Goal: Task Accomplishment & Management: Complete application form

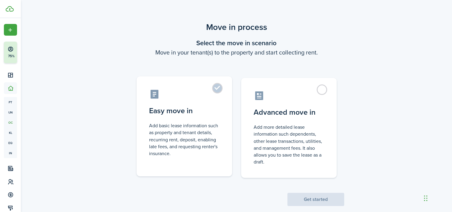
click at [192, 129] on control-radio-card-description "Add basic lease information such as property and tenant details, recurring rent…" at bounding box center [184, 139] width 71 height 35
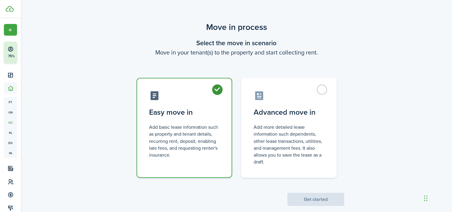
radio input "true"
click at [296, 196] on button "Get started" at bounding box center [315, 198] width 57 height 13
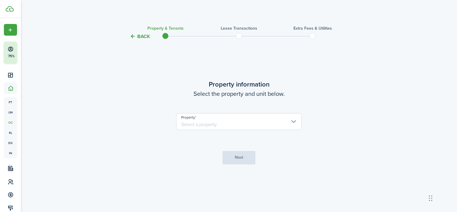
click at [230, 122] on input "Property" at bounding box center [239, 121] width 126 height 17
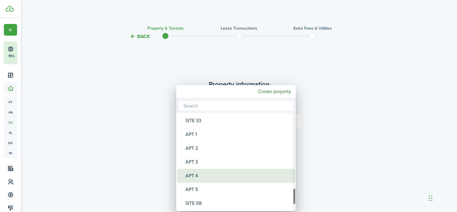
click at [195, 172] on div "APT 4" at bounding box center [238, 176] width 106 height 14
type input "APT 4"
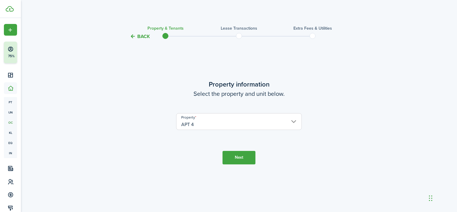
click at [237, 157] on button "Next" at bounding box center [238, 157] width 33 height 13
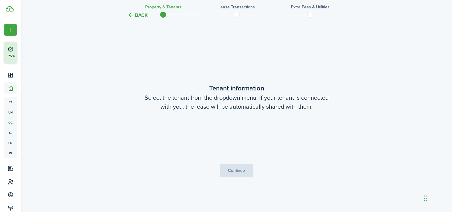
scroll to position [172, 0]
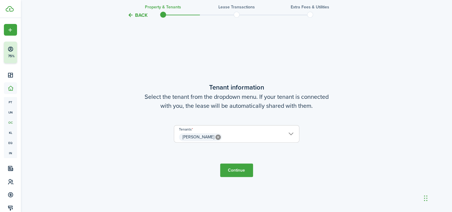
click at [291, 132] on span "[PERSON_NAME]" at bounding box center [236, 137] width 125 height 10
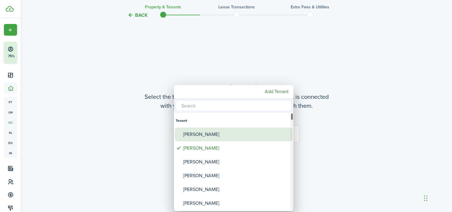
click at [218, 131] on div "[PERSON_NAME]" at bounding box center [236, 134] width 106 height 14
type input "[PERSON_NAME], [PERSON_NAME]"
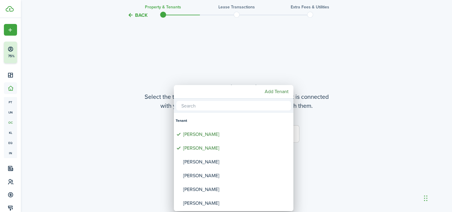
click at [324, 145] on div at bounding box center [226, 105] width 548 height 307
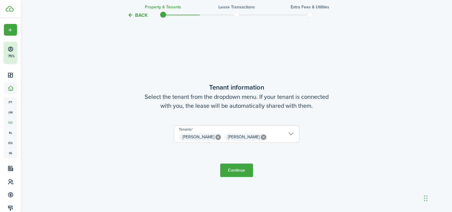
click at [237, 167] on button "Continue" at bounding box center [236, 169] width 33 height 13
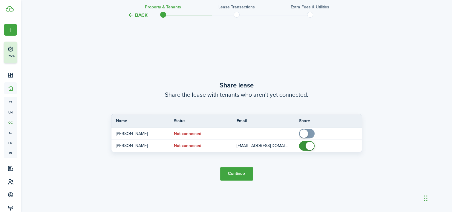
scroll to position [383, 0]
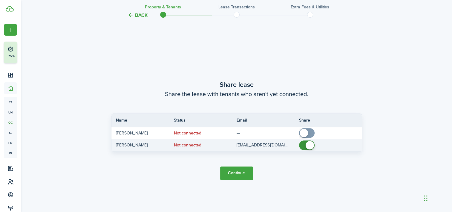
checkbox input "false"
click at [305, 144] on span at bounding box center [307, 145] width 6 height 10
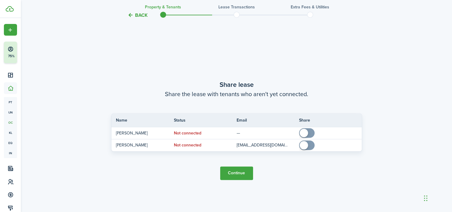
click at [238, 171] on button "Continue" at bounding box center [236, 172] width 33 height 13
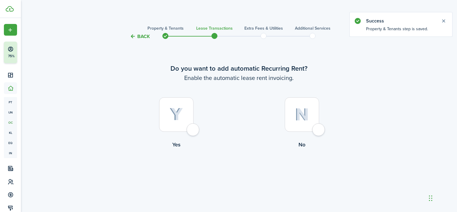
click at [157, 109] on label "Yes" at bounding box center [176, 124] width 126 height 54
radio input "true"
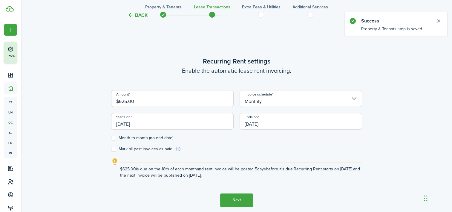
click at [165, 106] on lease-wizard-rent-recurring "Recurring Rent settings Enable the automatic lease rent invoicing. Amount $625.…" at bounding box center [236, 117] width 251 height 122
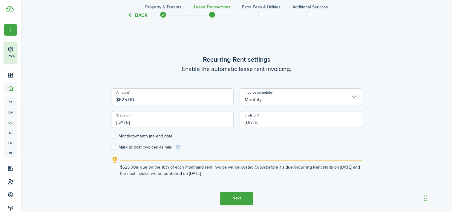
drag, startPoint x: 157, startPoint y: 99, endPoint x: 97, endPoint y: 100, distance: 59.8
click at [97, 100] on div "Back Property & Tenants Lease Transactions Extra fees & Utilities Additional Se…" at bounding box center [236, 42] width 347 height 386
type input "$850.00"
click at [204, 122] on input "[DATE]" at bounding box center [172, 119] width 123 height 17
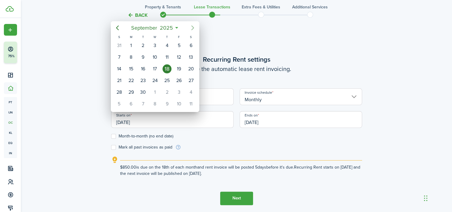
click at [190, 26] on icon "Next page" at bounding box center [192, 27] width 7 height 7
click at [155, 43] on div "1" at bounding box center [155, 45] width 9 height 9
type input "[DATE]"
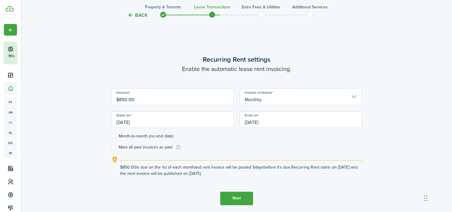
click at [114, 135] on label "Month-to-month (no end date)" at bounding box center [142, 136] width 62 height 5
click at [111, 136] on input "Month-to-month (no end date)" at bounding box center [111, 136] width 0 height 0
checkbox input "true"
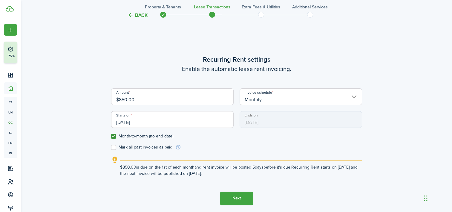
click at [236, 197] on button "Next" at bounding box center [236, 197] width 33 height 13
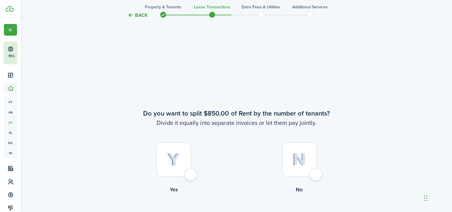
scroll to position [383, 0]
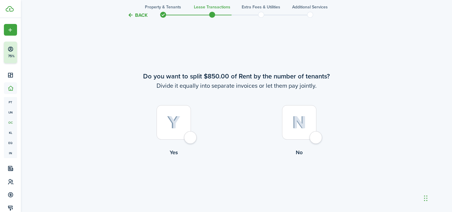
click at [292, 131] on div at bounding box center [299, 122] width 34 height 34
radio input "true"
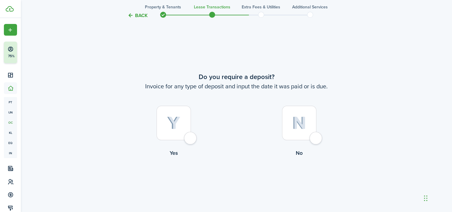
scroll to position [595, 0]
click at [160, 116] on div at bounding box center [174, 122] width 34 height 34
radio input "true"
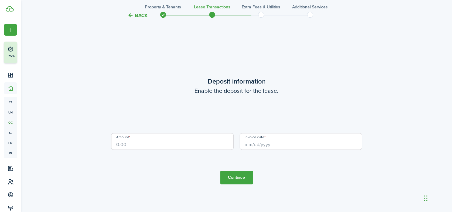
scroll to position [806, 0]
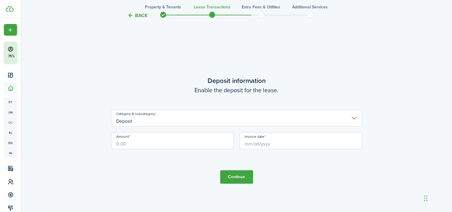
click at [126, 140] on input "Amount" at bounding box center [172, 140] width 123 height 17
click at [269, 143] on input "Invoice date" at bounding box center [301, 140] width 123 height 17
type input "$500.00"
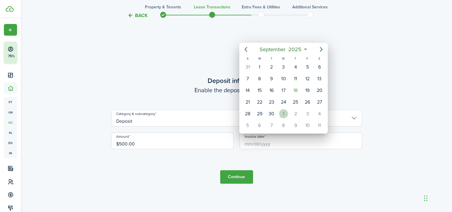
click at [283, 114] on div "1" at bounding box center [283, 113] width 9 height 9
type input "[DATE]"
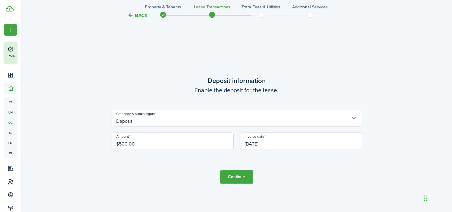
click at [234, 175] on button "Continue" at bounding box center [236, 176] width 33 height 13
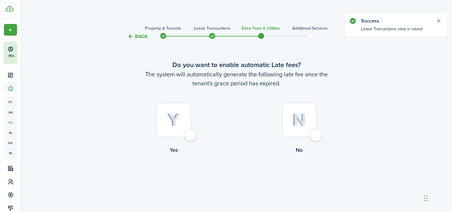
click at [299, 126] on div at bounding box center [299, 120] width 34 height 34
radio input "true"
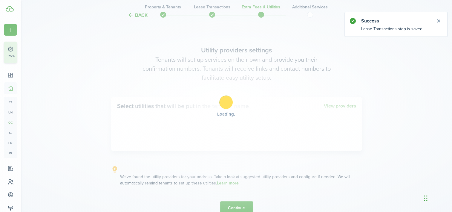
scroll to position [173, 0]
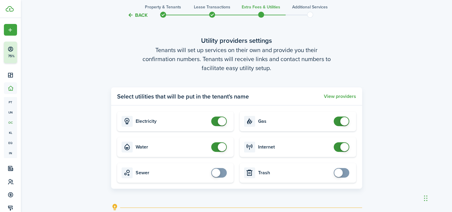
checkbox input "false"
click at [216, 119] on span at bounding box center [219, 121] width 6 height 10
checkbox input "false"
click at [216, 146] on span at bounding box center [219, 147] width 6 height 10
checkbox input "false"
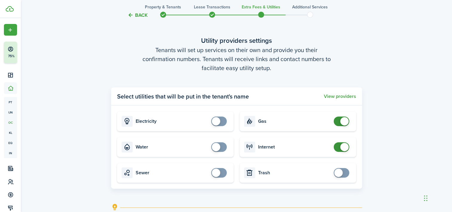
click at [339, 123] on span at bounding box center [342, 121] width 6 height 10
checkbox input "false"
click at [339, 147] on span at bounding box center [342, 147] width 6 height 10
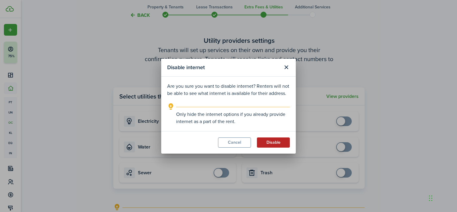
click at [274, 142] on button "Disable" at bounding box center [273, 142] width 33 height 10
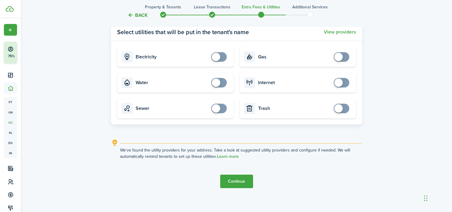
scroll to position [242, 0]
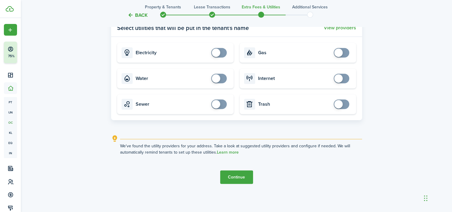
click at [238, 179] on button "Continue" at bounding box center [236, 176] width 33 height 13
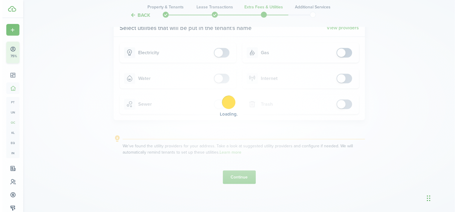
scroll to position [0, 0]
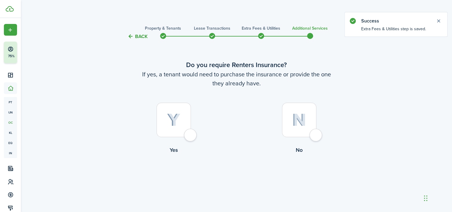
click at [291, 132] on div at bounding box center [299, 120] width 34 height 34
radio input "true"
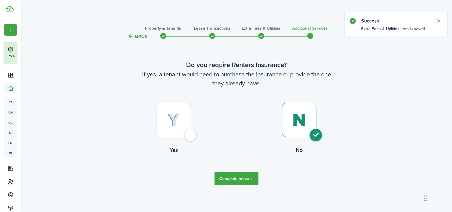
click at [237, 178] on button "Complete move in" at bounding box center [237, 178] width 44 height 13
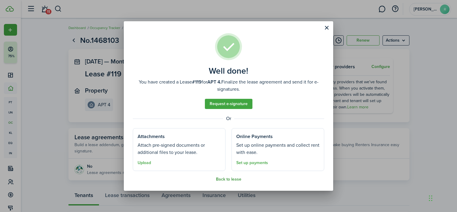
click at [227, 178] on button "Back to lease" at bounding box center [228, 179] width 25 height 5
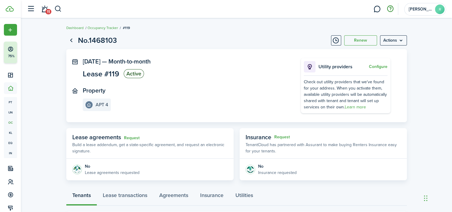
click at [391, 7] on button "button" at bounding box center [390, 9] width 10 height 10
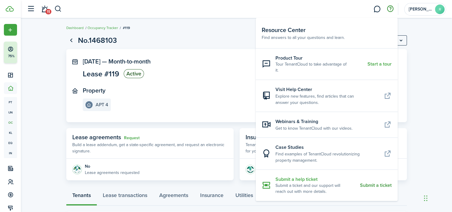
click at [298, 183] on resource-center-item-description "Submit a ticket and our support will reach out with more details." at bounding box center [316, 188] width 80 height 12
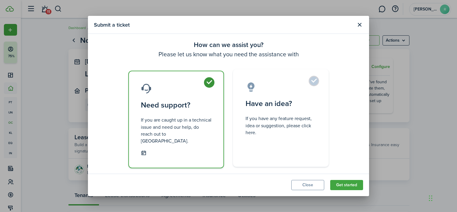
click at [280, 126] on control-radio-card-description "If you have any feature request, idea or suggestion, please click here." at bounding box center [280, 125] width 71 height 21
radio input "false"
radio input "true"
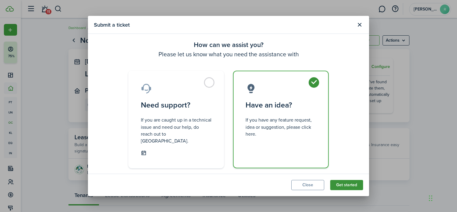
click at [350, 180] on button "Get started" at bounding box center [346, 185] width 33 height 10
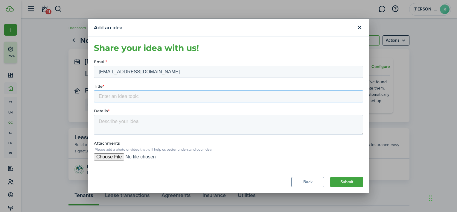
click at [117, 95] on input "Title *" at bounding box center [228, 96] width 269 height 12
type input "SUGGESTION"
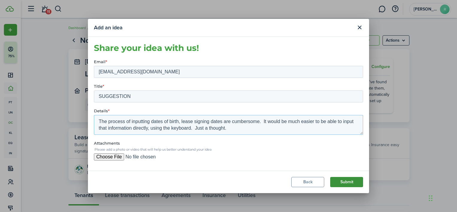
type textarea "The process of inputting dates of birth, lease signing dates are cumbersome. It…"
click at [344, 180] on button "Submit" at bounding box center [346, 182] width 33 height 10
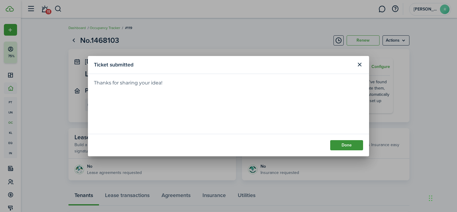
click at [348, 143] on button "Done" at bounding box center [346, 145] width 33 height 10
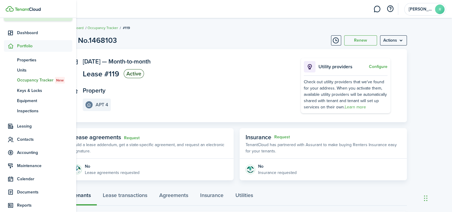
scroll to position [86, 0]
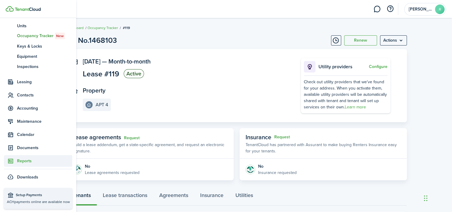
click at [26, 160] on span "Reports" at bounding box center [44, 160] width 55 height 6
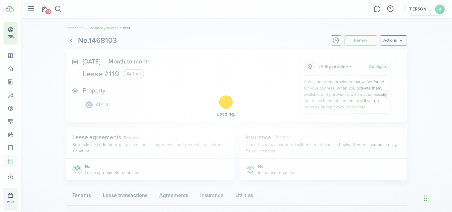
scroll to position [19, 0]
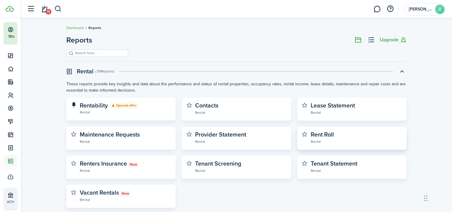
click at [323, 133] on widget-stats-description "Rent Roll" at bounding box center [322, 134] width 23 height 9
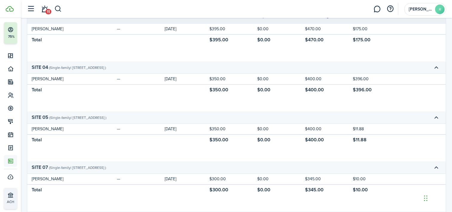
scroll to position [68, 0]
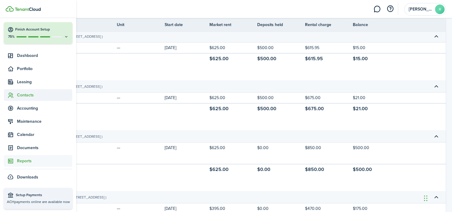
click at [31, 94] on span "Contacts" at bounding box center [44, 95] width 55 height 6
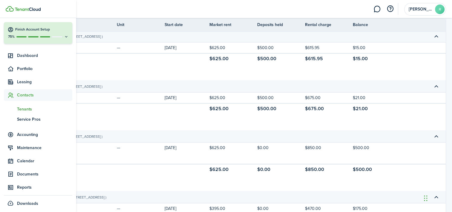
click at [24, 108] on span "Tenants" at bounding box center [44, 109] width 55 height 6
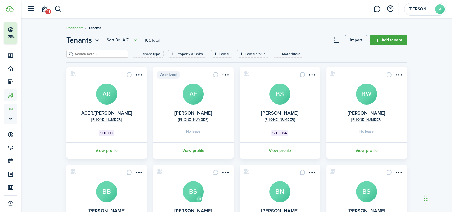
click at [105, 55] on input "search" at bounding box center [100, 54] width 53 height 6
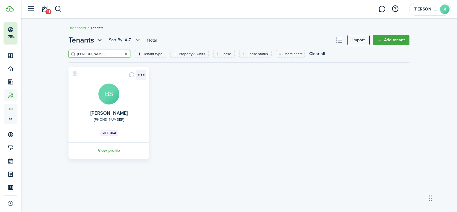
type input "[PERSON_NAME]"
click at [139, 74] on menu-btn-icon "Open menu" at bounding box center [141, 75] width 10 height 10
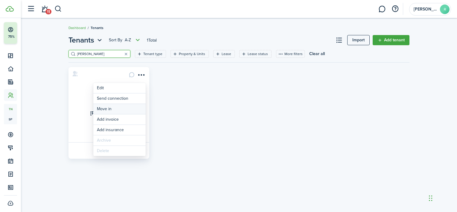
click at [99, 109] on link "Move in" at bounding box center [119, 109] width 52 height 10
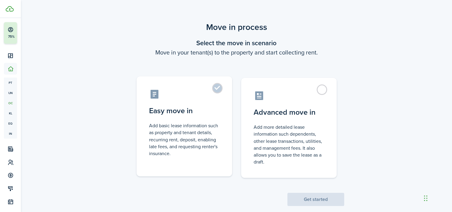
click at [186, 122] on control-radio-card-description "Add basic lease information such as property and tenant details, recurring rent…" at bounding box center [184, 139] width 71 height 35
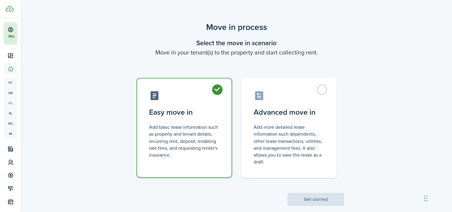
radio input "true"
click at [313, 199] on button "Get started" at bounding box center [315, 198] width 57 height 13
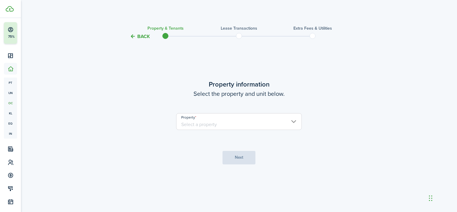
click at [247, 117] on input "Property" at bounding box center [239, 121] width 126 height 17
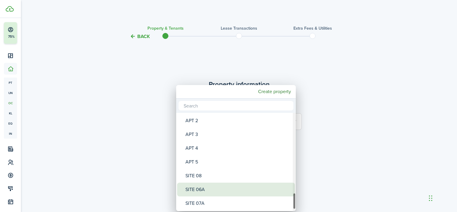
click at [183, 192] on span "Property" at bounding box center [181, 189] width 8 height 8
type input "SITE 06A"
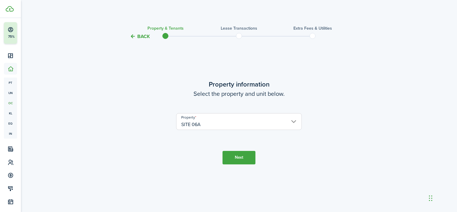
click at [229, 155] on button "Next" at bounding box center [238, 157] width 33 height 13
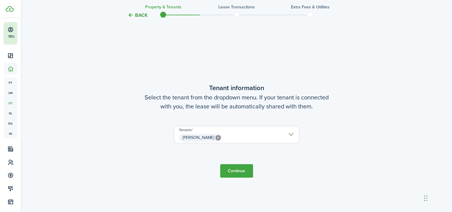
scroll to position [172, 0]
click at [241, 169] on button "Continue" at bounding box center [236, 169] width 33 height 13
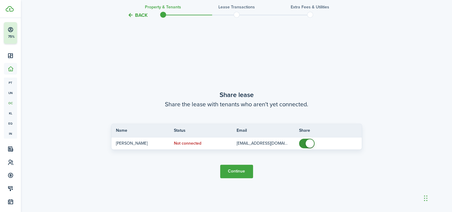
scroll to position [383, 0]
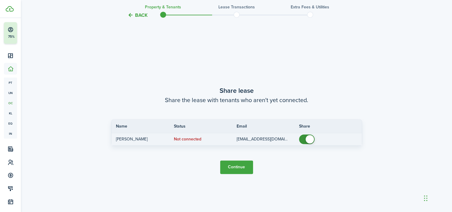
checkbox input "false"
click at [305, 139] on span at bounding box center [307, 139] width 6 height 10
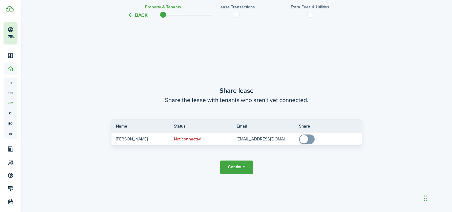
click at [230, 166] on button "Continue" at bounding box center [236, 166] width 33 height 13
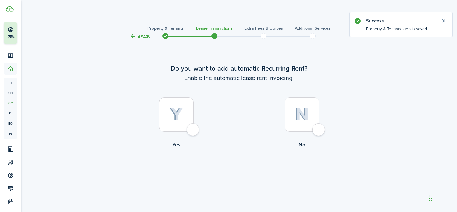
click at [183, 106] on div at bounding box center [176, 114] width 34 height 34
radio input "true"
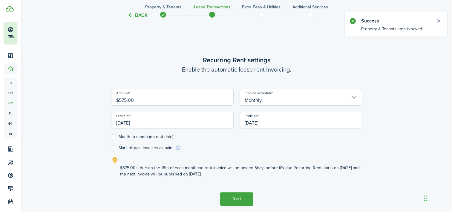
scroll to position [172, 0]
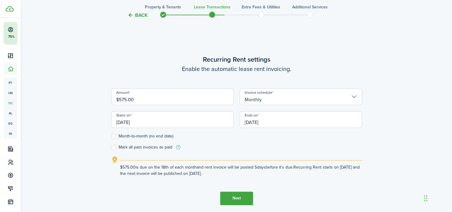
drag, startPoint x: 148, startPoint y: 100, endPoint x: 58, endPoint y: 92, distance: 90.3
click at [58, 92] on div "Back Property & Tenants Lease Transactions Extra fees & Utilities Additional Se…" at bounding box center [236, 42] width 431 height 392
drag, startPoint x: 146, startPoint y: 122, endPoint x: 90, endPoint y: 116, distance: 56.5
click at [90, 116] on div "Back Property & Tenants Lease Transactions Extra fees & Utilities Additional Se…" at bounding box center [236, 42] width 347 height 386
click at [137, 119] on input "[DATE]" at bounding box center [172, 119] width 123 height 17
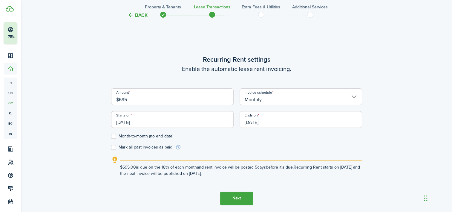
type input "$695.00"
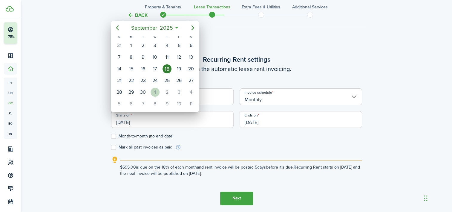
click at [155, 89] on div "1" at bounding box center [155, 92] width 9 height 9
type input "[DATE]"
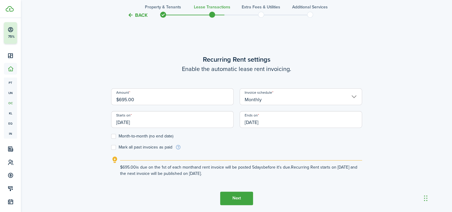
scroll to position [0, 0]
click at [115, 136] on label "Month-to-month (no end date)" at bounding box center [142, 136] width 62 height 5
click at [111, 136] on input "Month-to-month (no end date)" at bounding box center [111, 136] width 0 height 0
checkbox input "true"
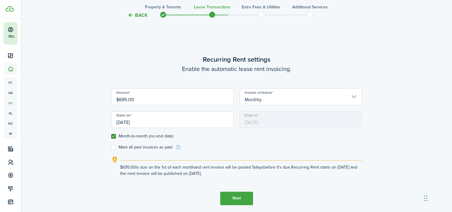
click at [239, 198] on button "Next" at bounding box center [236, 197] width 33 height 13
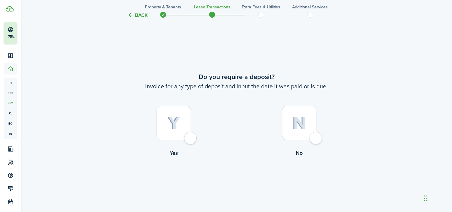
scroll to position [383, 0]
click at [297, 117] on img at bounding box center [299, 122] width 14 height 13
radio input "true"
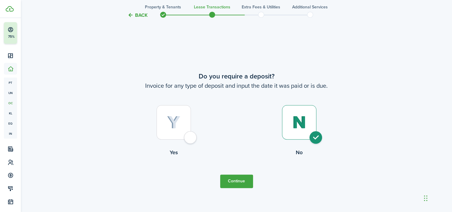
click at [237, 176] on button "Continue" at bounding box center [236, 180] width 33 height 13
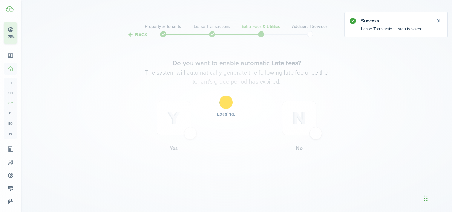
scroll to position [0, 0]
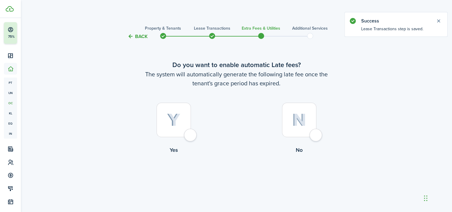
click at [301, 112] on div at bounding box center [299, 120] width 34 height 34
radio input "true"
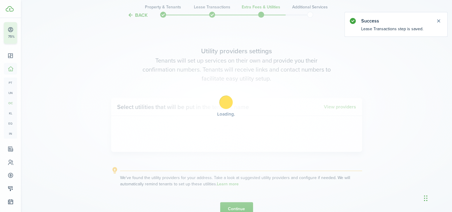
scroll to position [173, 0]
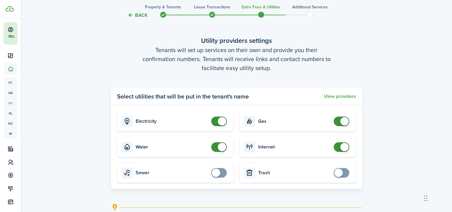
checkbox input "false"
click at [216, 146] on span at bounding box center [219, 147] width 6 height 10
checkbox input "false"
click at [340, 145] on span at bounding box center [342, 147] width 6 height 10
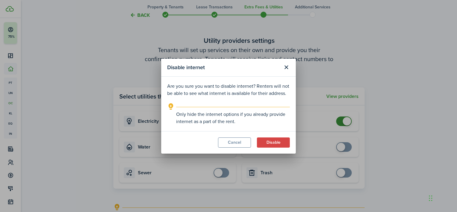
click at [276, 136] on modal-footer "Cancel Disable" at bounding box center [228, 142] width 134 height 22
click at [277, 138] on button "Disable" at bounding box center [273, 142] width 33 height 10
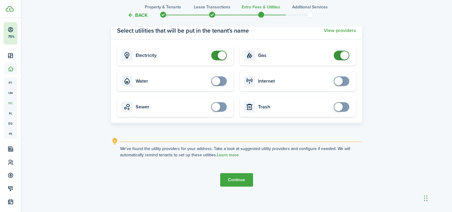
scroll to position [242, 0]
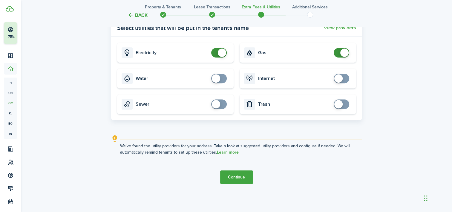
click at [239, 179] on button "Continue" at bounding box center [236, 176] width 33 height 13
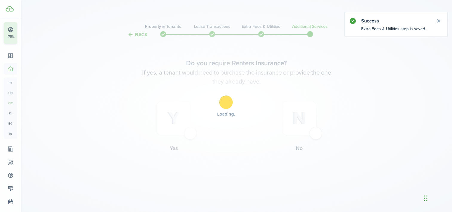
scroll to position [0, 0]
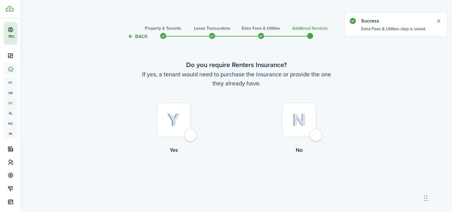
click at [297, 119] on img at bounding box center [299, 119] width 14 height 13
radio input "true"
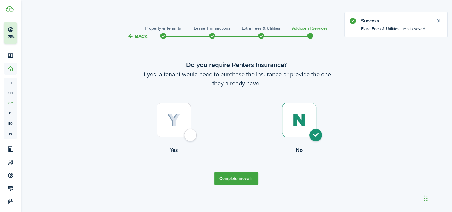
click at [223, 181] on button "Complete move in" at bounding box center [237, 178] width 44 height 13
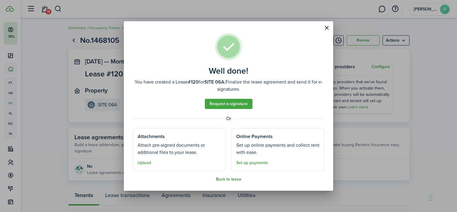
click at [224, 179] on button "Back to lease" at bounding box center [228, 179] width 25 height 5
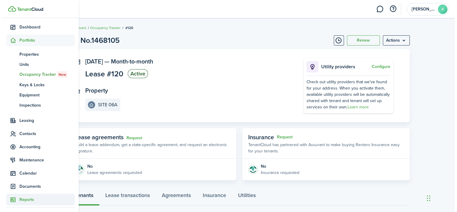
scroll to position [86, 0]
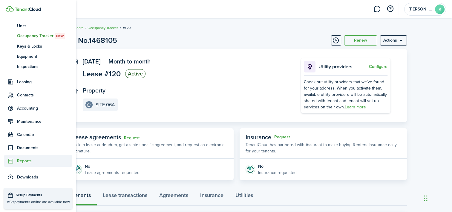
click at [17, 160] on sidebar-link-icon at bounding box center [10, 160] width 13 height 6
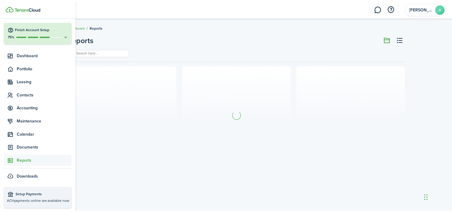
scroll to position [19, 0]
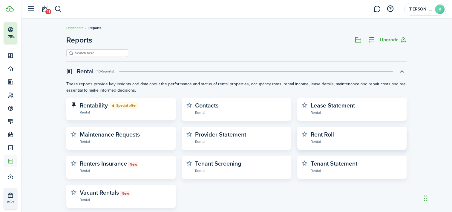
click at [314, 144] on widget-stats-section "Rent Roll Rental" at bounding box center [352, 138] width 101 height 14
click at [321, 134] on widget-stats-description "Rent Roll" at bounding box center [322, 134] width 23 height 9
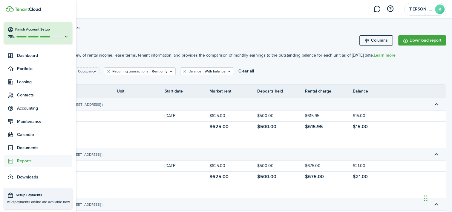
click at [18, 159] on span "Reports" at bounding box center [44, 160] width 55 height 6
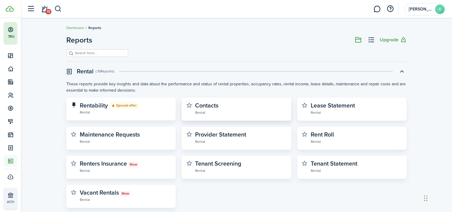
click at [209, 113] on widget-stats-subtitle "Rental" at bounding box center [241, 112] width 92 height 6
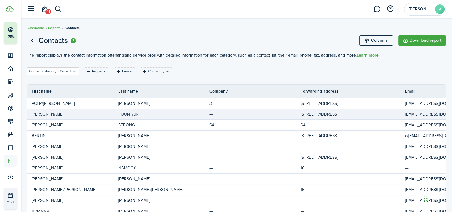
click at [72, 114] on td "[PERSON_NAME]" at bounding box center [72, 114] width 91 height 8
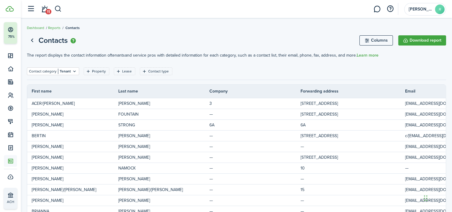
drag, startPoint x: 72, startPoint y: 114, endPoint x: 411, endPoint y: 68, distance: 342.0
click at [411, 68] on div "Contact category Tenant Property Lease Contact type Save filters Clear all" at bounding box center [236, 73] width 419 height 12
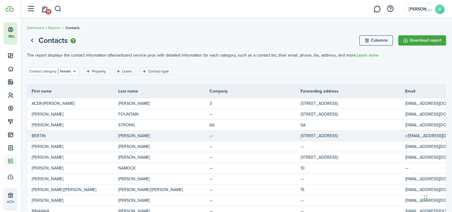
click at [133, 134] on td "[PERSON_NAME]" at bounding box center [163, 135] width 91 height 8
click at [121, 134] on span "[PERSON_NAME]" at bounding box center [134, 135] width 32 height 6
click at [104, 135] on td "BERTIN" at bounding box center [72, 135] width 91 height 8
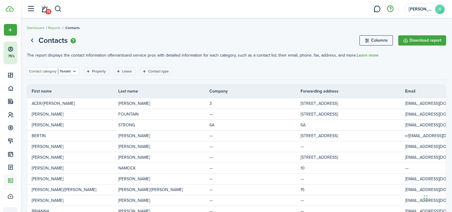
click at [390, 7] on button "button" at bounding box center [390, 9] width 10 height 10
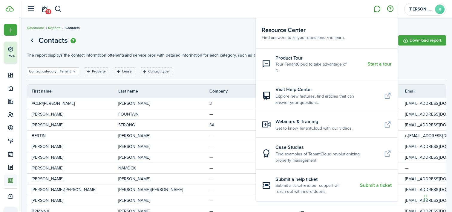
click at [376, 11] on link at bounding box center [376, 8] width 11 height 15
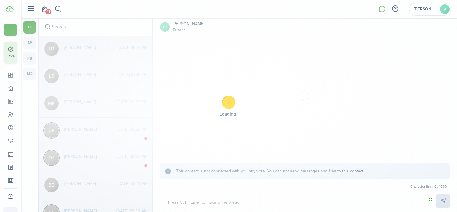
scroll to position [6, 0]
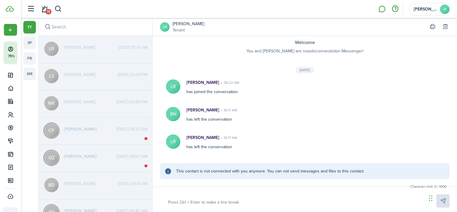
click at [394, 7] on button "button" at bounding box center [395, 9] width 10 height 10
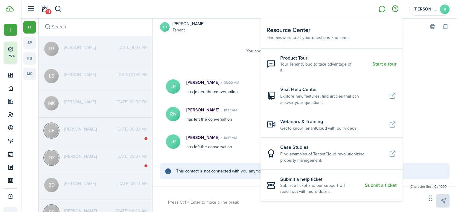
click at [28, 177] on div "tt sp pb mr" at bounding box center [29, 116] width 13 height 191
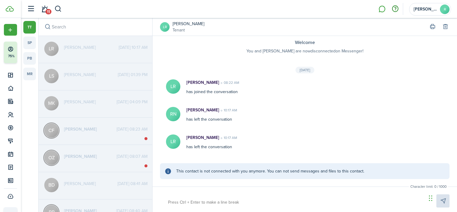
click at [397, 10] on button "button" at bounding box center [395, 9] width 10 height 10
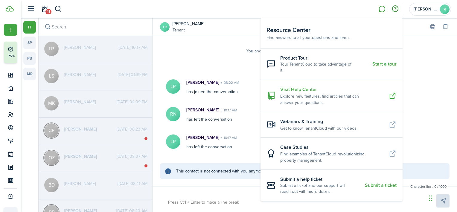
click at [332, 93] on resource-center-item-description "Explore new features, find articles that can answer your questions." at bounding box center [332, 99] width 104 height 13
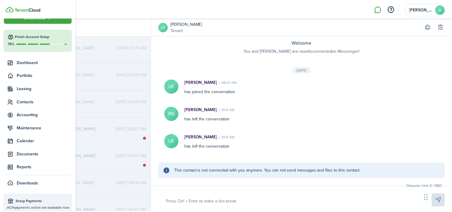
scroll to position [19, 0]
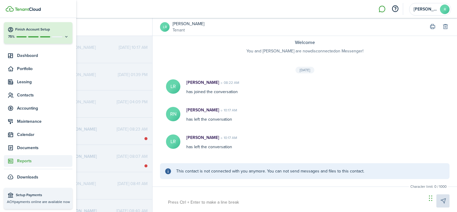
click at [26, 161] on span "Reports" at bounding box center [44, 160] width 55 height 6
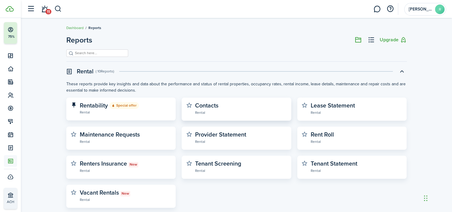
click at [208, 106] on widget-stats-description "Contacts" at bounding box center [206, 105] width 23 height 9
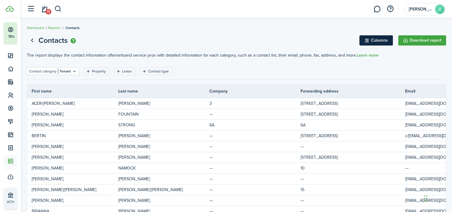
click at [374, 38] on button "Columns" at bounding box center [375, 40] width 33 height 10
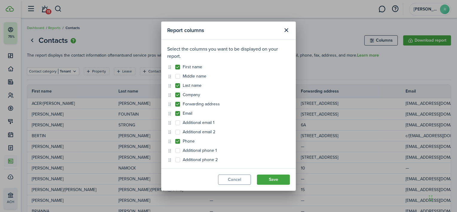
click at [177, 105] on label "Forwarding address" at bounding box center [197, 104] width 45 height 5
click at [175, 104] on input "Forwarding address" at bounding box center [175, 104] width 0 height 0
checkbox input "false"
click at [275, 180] on button "Save" at bounding box center [273, 179] width 33 height 10
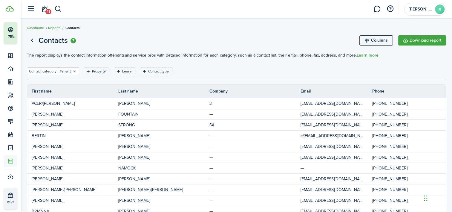
click at [74, 40] on img "button" at bounding box center [73, 40] width 5 height 5
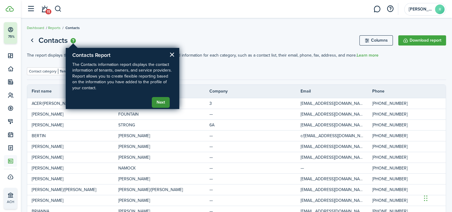
click at [159, 101] on button "Next" at bounding box center [161, 102] width 18 height 11
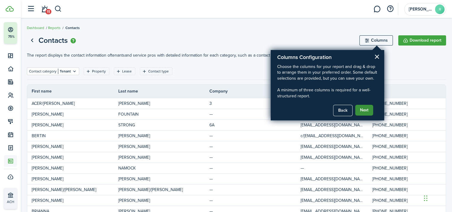
click at [364, 110] on button "Next" at bounding box center [364, 110] width 18 height 11
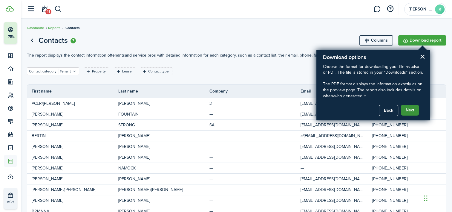
click at [408, 111] on button "Next" at bounding box center [410, 110] width 18 height 11
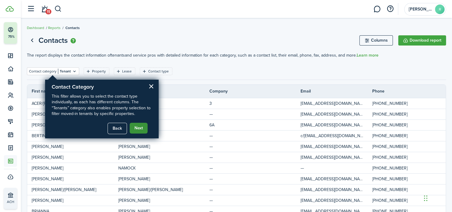
click at [138, 128] on button "Next" at bounding box center [139, 128] width 18 height 11
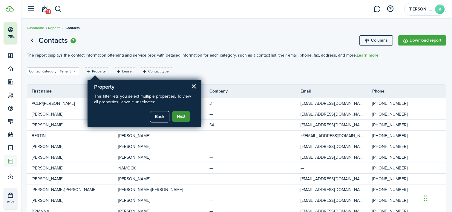
click at [180, 115] on button "Next" at bounding box center [181, 116] width 18 height 11
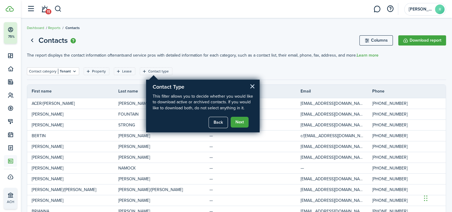
click at [251, 85] on button "×" at bounding box center [253, 86] width 6 height 10
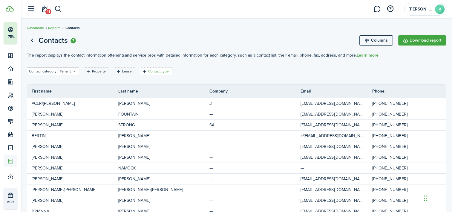
click at [149, 69] on filter-tag-label "Contact type" at bounding box center [158, 70] width 21 height 5
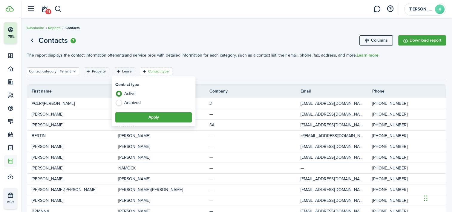
click at [131, 91] on label "Active" at bounding box center [153, 95] width 77 height 9
click at [153, 116] on button "Apply" at bounding box center [153, 117] width 77 height 10
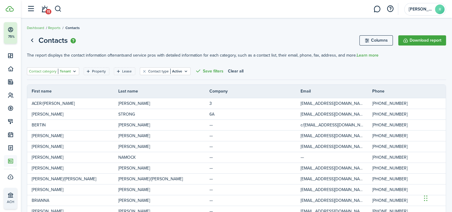
click at [49, 70] on filter-tag-label "Contact category" at bounding box center [42, 70] width 27 height 5
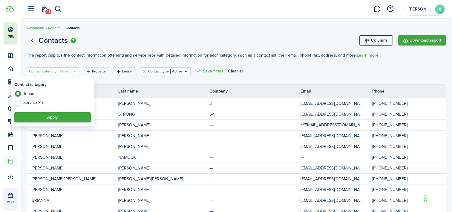
click at [59, 61] on page-view-main "The report displays the contact information of tenants and service pros with de…" at bounding box center [236, 55] width 419 height 12
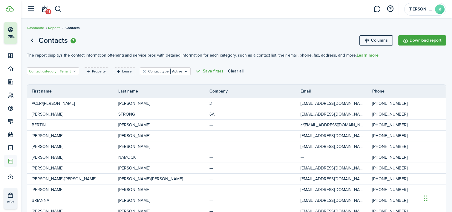
click at [66, 70] on filter-tag-value "Tenant" at bounding box center [64, 70] width 13 height 5
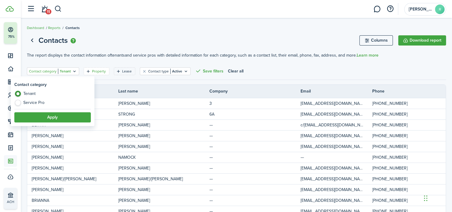
click at [104, 71] on div "Property" at bounding box center [99, 70] width 15 height 5
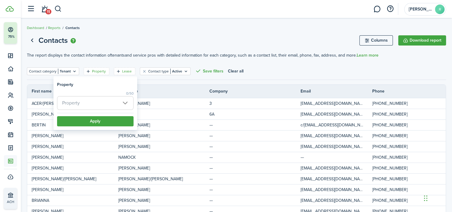
click at [123, 71] on filter-tag-label "Lease" at bounding box center [127, 70] width 10 height 5
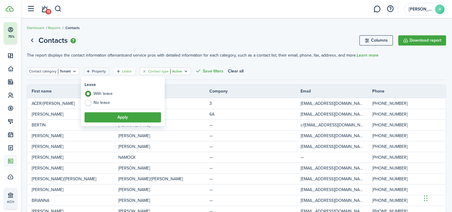
click at [157, 71] on filter-tag-label "Contact type" at bounding box center [158, 70] width 21 height 5
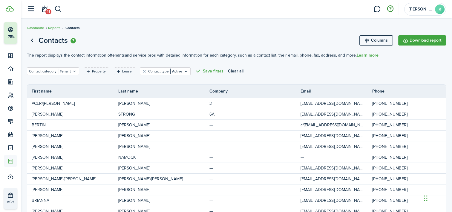
click at [389, 8] on button "button" at bounding box center [390, 9] width 10 height 10
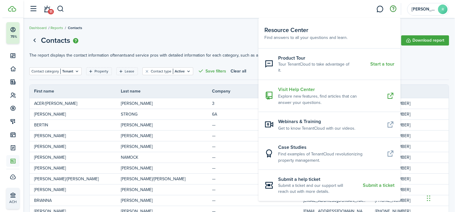
scroll to position [90, 0]
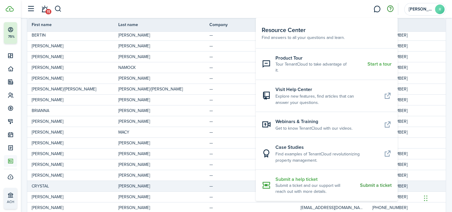
click at [322, 185] on resource-center-item-description "Submit a ticket and our support will reach out with more details." at bounding box center [316, 188] width 80 height 12
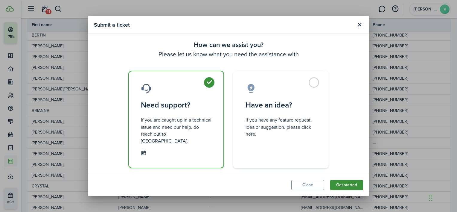
click at [348, 180] on button "Get started" at bounding box center [346, 185] width 33 height 10
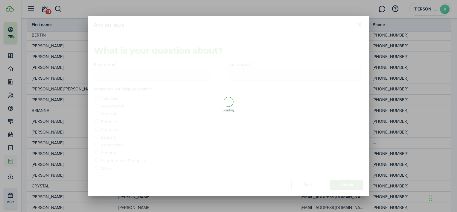
scroll to position [0, 0]
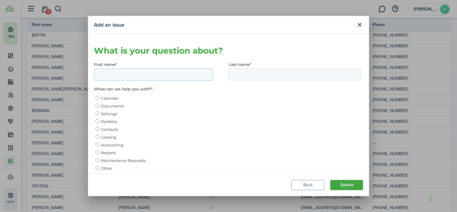
click at [140, 73] on input "First name *" at bounding box center [153, 74] width 119 height 12
type input "[PERSON_NAME]"
click at [110, 152] on span "Reports" at bounding box center [108, 152] width 15 height 5
click at [99, 152] on input "Reports" at bounding box center [97, 152] width 4 height 4
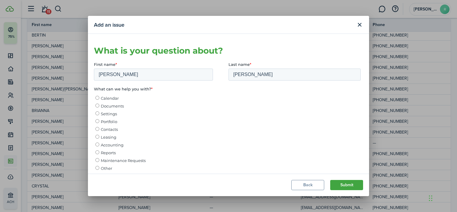
radio input "true"
click at [339, 183] on button "Submit" at bounding box center [346, 185] width 33 height 10
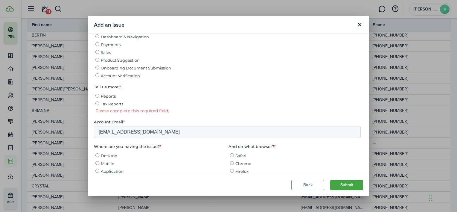
scroll to position [149, 0]
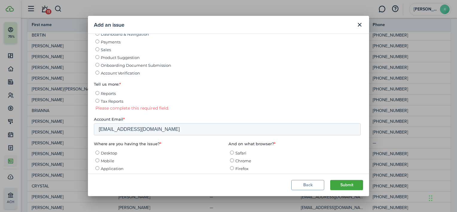
click at [98, 93] on input "Reports" at bounding box center [97, 93] width 4 height 4
radio input "true"
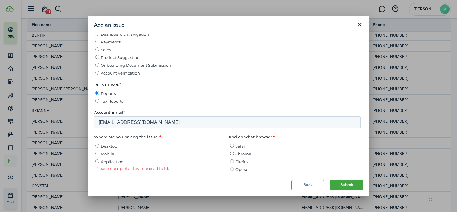
click at [97, 163] on input "Application" at bounding box center [97, 161] width 4 height 4
radio input "true"
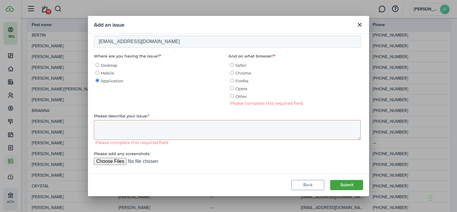
scroll to position [247, 0]
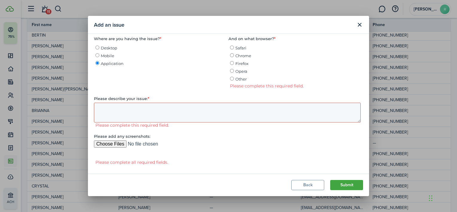
click at [111, 110] on textarea "Please describe your issue: *" at bounding box center [227, 113] width 267 height 20
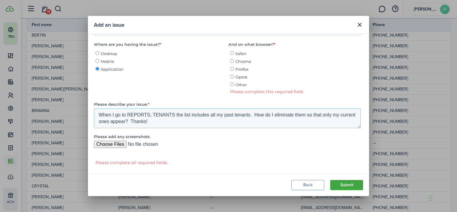
type textarea "When I go to REPORTS, TENANTS the list includes all my past tenants. How do I e…"
drag, startPoint x: 239, startPoint y: 87, endPoint x: 239, endPoint y: 75, distance: 12.3
click at [239, 87] on span "Other" at bounding box center [240, 84] width 11 height 5
click at [234, 86] on input "Other" at bounding box center [232, 84] width 4 height 4
radio input "true"
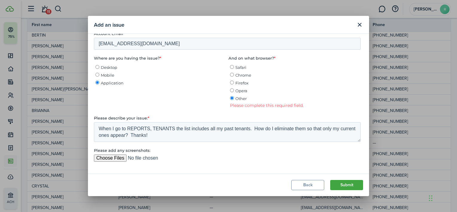
scroll to position [228, 0]
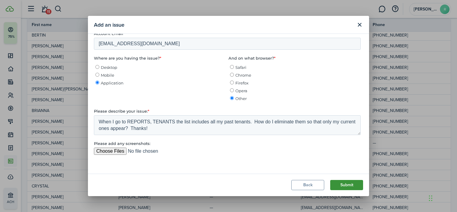
click at [350, 183] on button "Submit" at bounding box center [346, 185] width 33 height 10
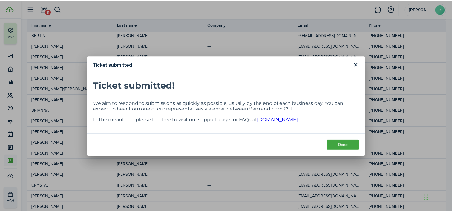
scroll to position [0, 0]
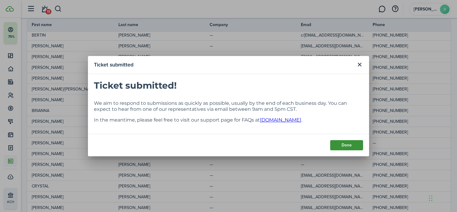
click at [344, 146] on button "Done" at bounding box center [346, 145] width 33 height 10
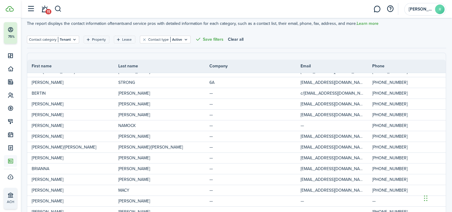
scroll to position [30, 0]
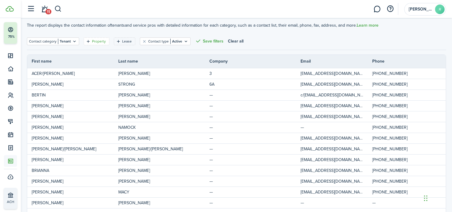
click at [105, 43] on div "Property" at bounding box center [99, 41] width 15 height 5
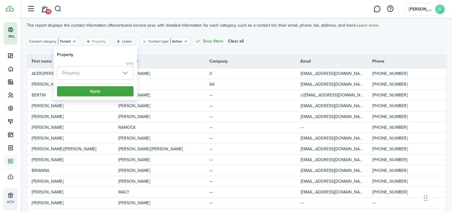
click at [124, 71] on span "Property" at bounding box center [95, 72] width 76 height 13
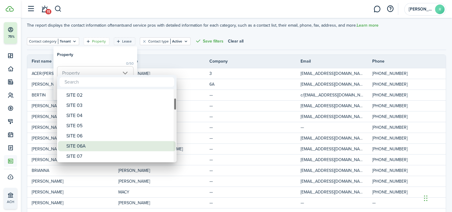
click at [93, 146] on div "SITE 06A" at bounding box center [119, 146] width 106 height 10
type input "SITE 06A"
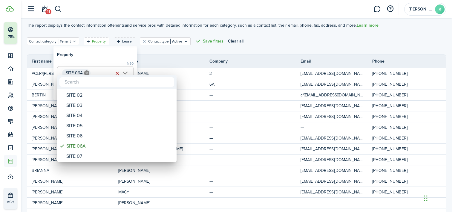
click at [273, 42] on div at bounding box center [226, 105] width 548 height 307
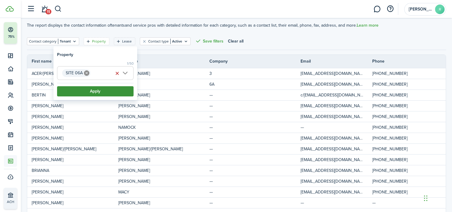
click at [111, 94] on button "Apply" at bounding box center [95, 91] width 77 height 10
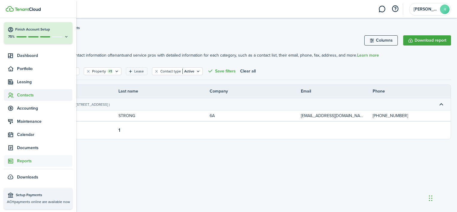
click at [27, 95] on span "Contacts" at bounding box center [44, 95] width 55 height 6
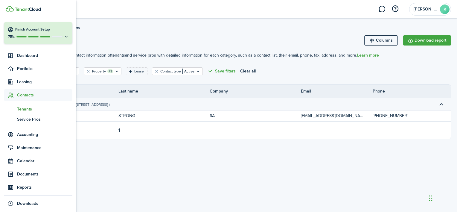
click at [27, 109] on span "Tenants" at bounding box center [44, 109] width 55 height 6
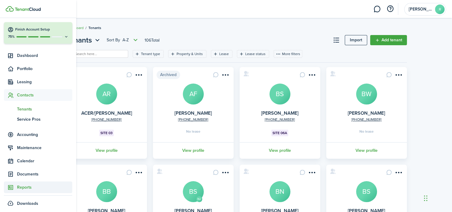
click at [26, 187] on span "Reports" at bounding box center [44, 187] width 55 height 6
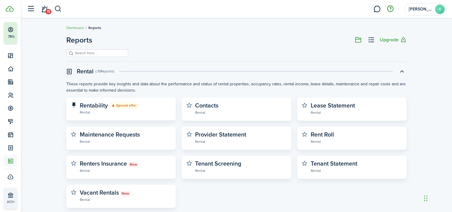
click at [391, 7] on button "button" at bounding box center [390, 9] width 10 height 10
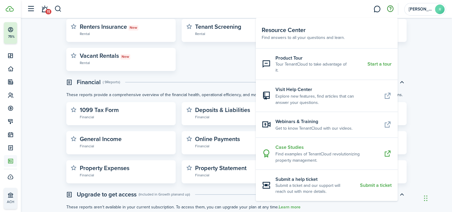
scroll to position [179, 0]
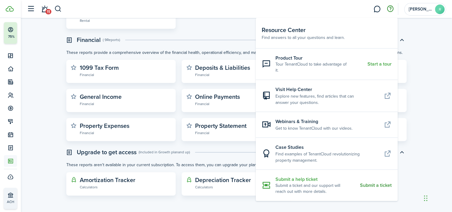
click at [361, 182] on resource-center-item-link "Submit a ticket" at bounding box center [376, 184] width 32 height 5
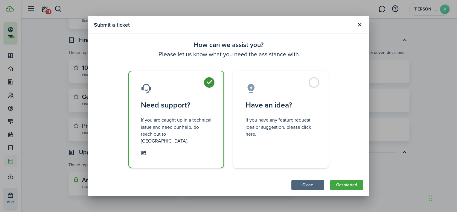
click at [308, 180] on button "Close" at bounding box center [307, 185] width 33 height 10
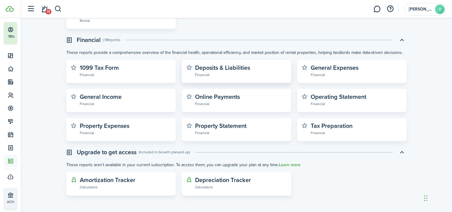
click at [243, 72] on widget-stats-subtitle "Financial" at bounding box center [241, 74] width 92 height 6
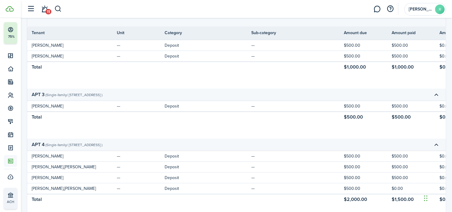
scroll to position [90, 0]
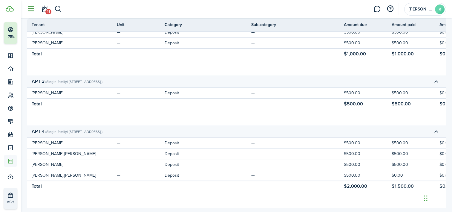
click at [33, 7] on button "button" at bounding box center [30, 8] width 11 height 11
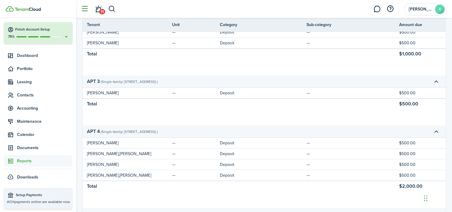
click at [84, 9] on button "button" at bounding box center [84, 8] width 11 height 11
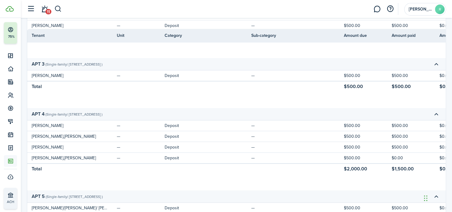
scroll to position [120, 0]
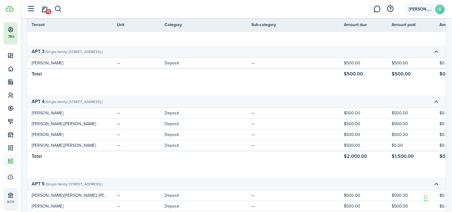
click at [439, 9] on avatar-text "R" at bounding box center [440, 9] width 10 height 10
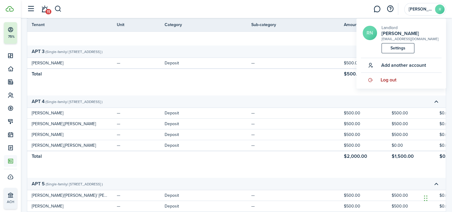
click at [386, 79] on span "Log out" at bounding box center [389, 79] width 16 height 5
